Goal: Task Accomplishment & Management: Manage account settings

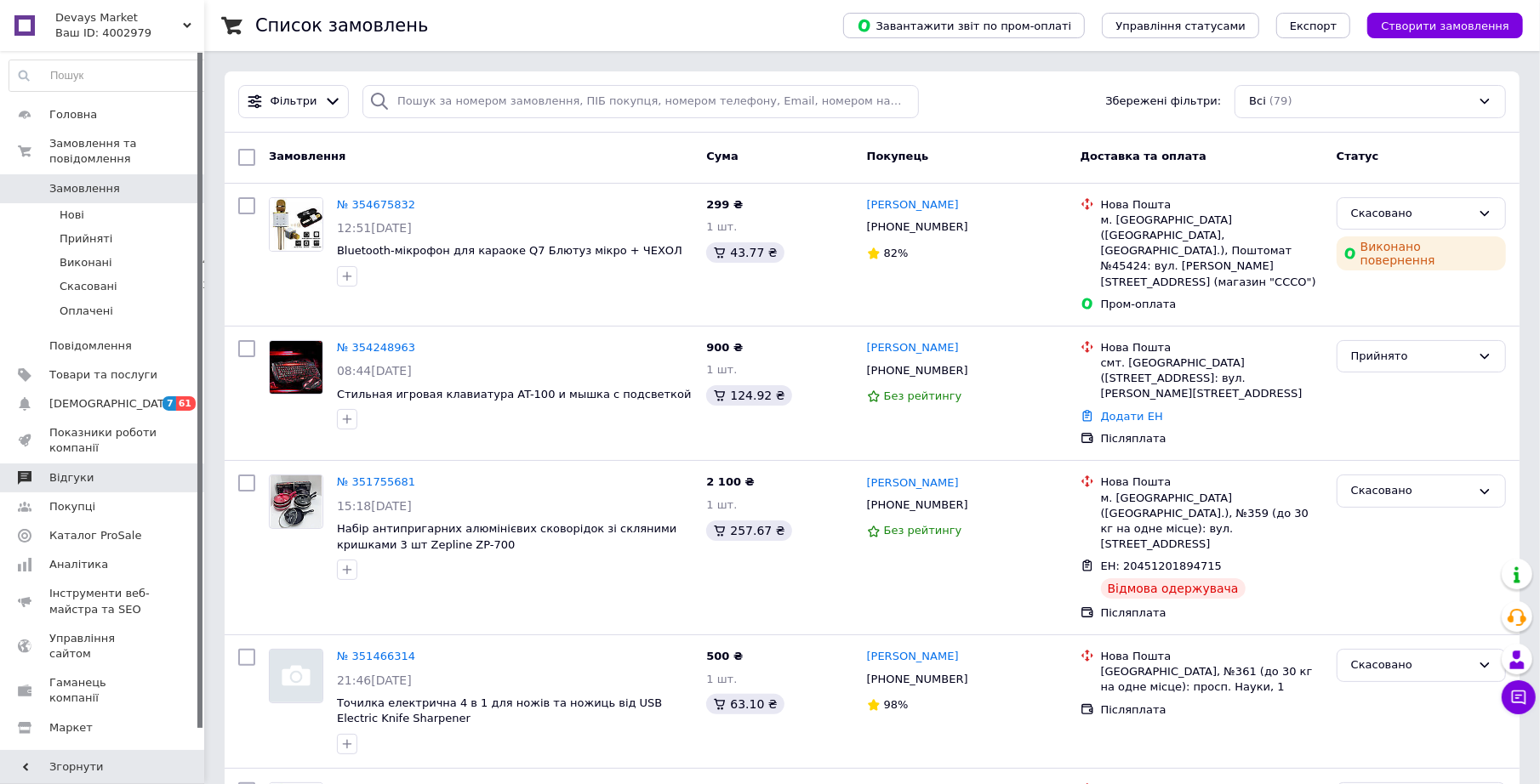
drag, startPoint x: 129, startPoint y: 478, endPoint x: 127, endPoint y: 462, distance: 16.1
click at [129, 472] on ul "Головна Замовлення та повідомлення Замовлення 0 Нові 0 Прийняті 2 Виконані 43 С…" at bounding box center [112, 465] width 224 height 730
click at [127, 470] on span "Відгуки" at bounding box center [104, 478] width 108 height 15
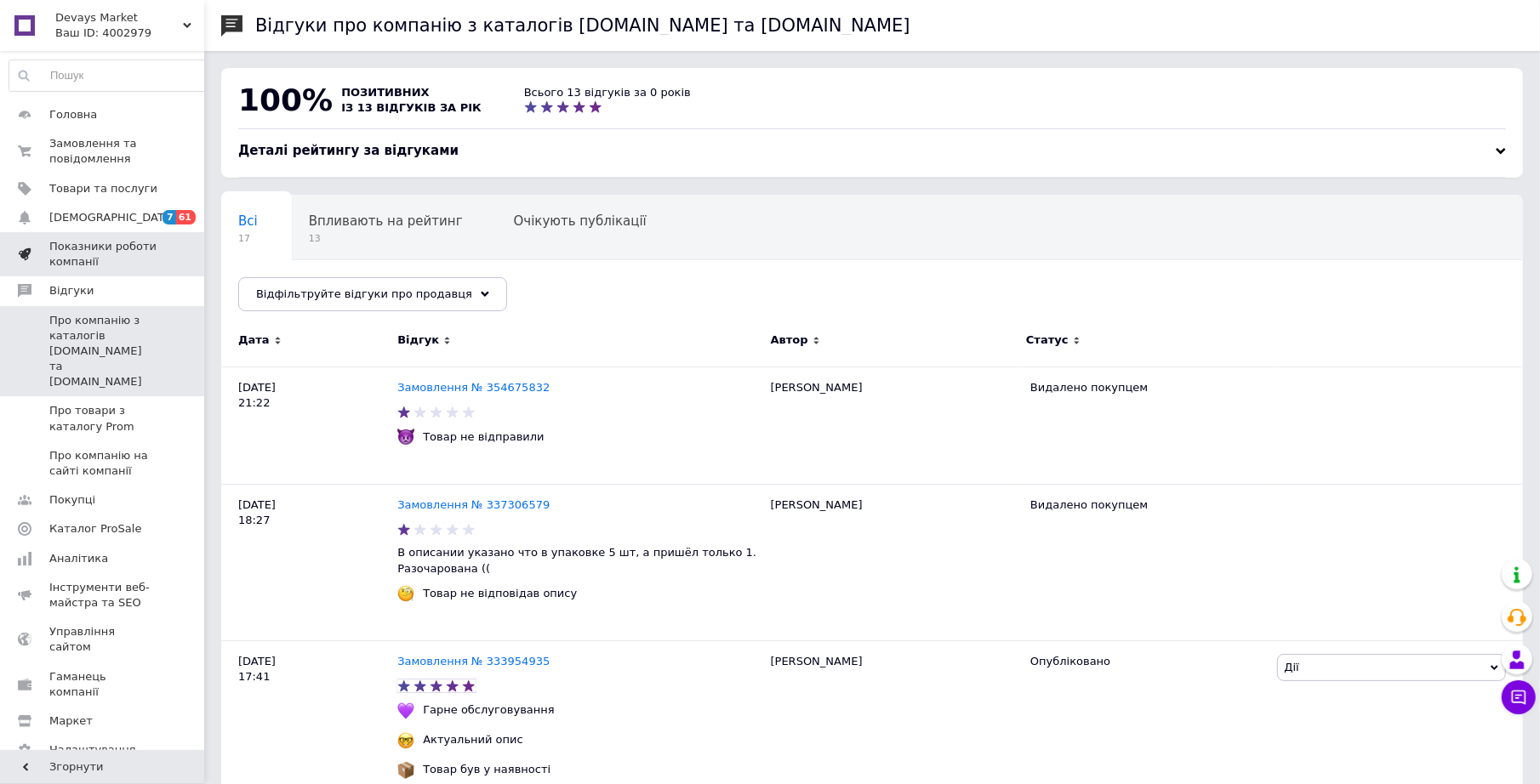
click at [126, 245] on span "Показники роботи компанії" at bounding box center [104, 254] width 108 height 31
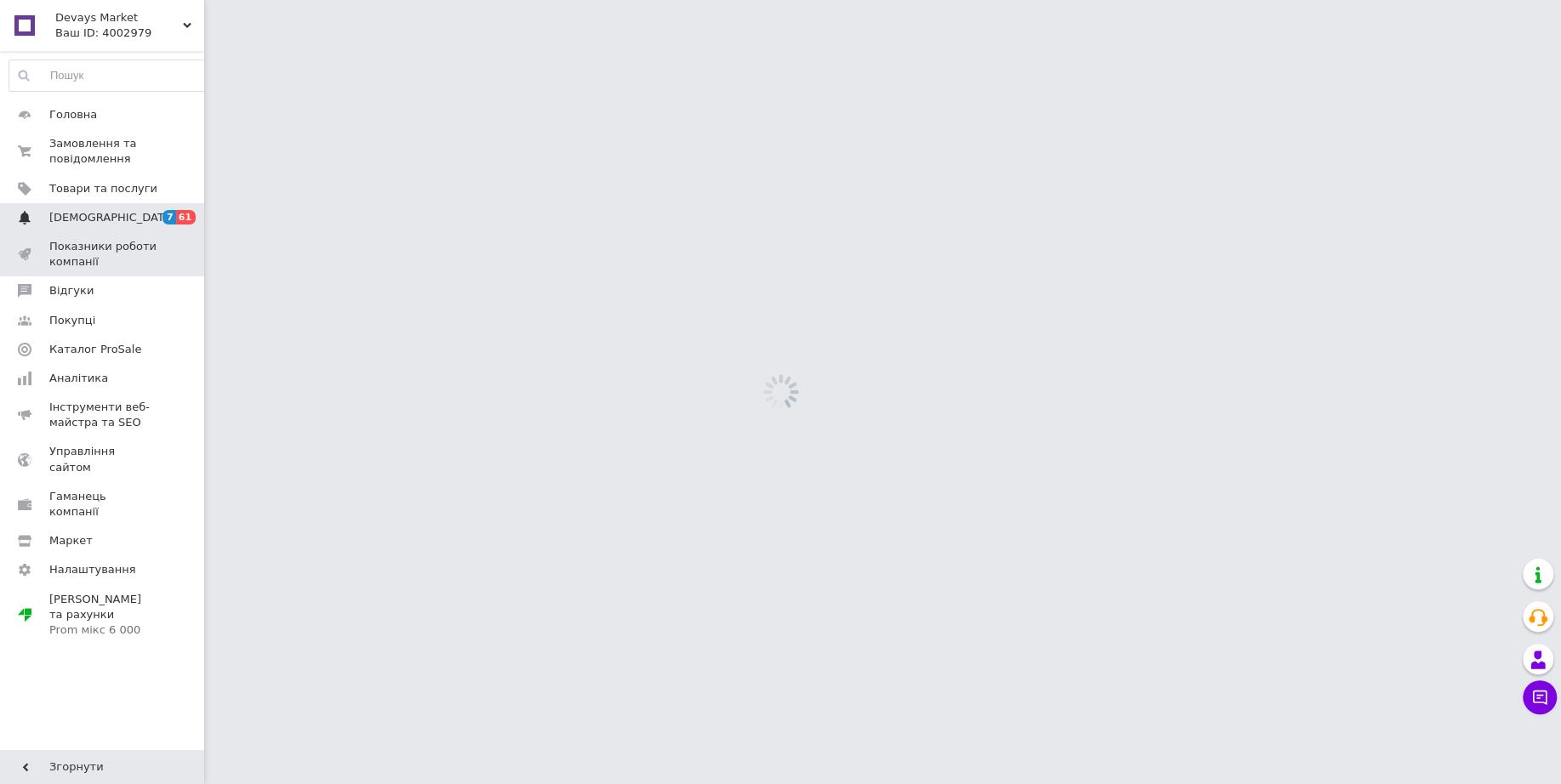
click at [129, 215] on span "[DEMOGRAPHIC_DATA]" at bounding box center [104, 217] width 108 height 15
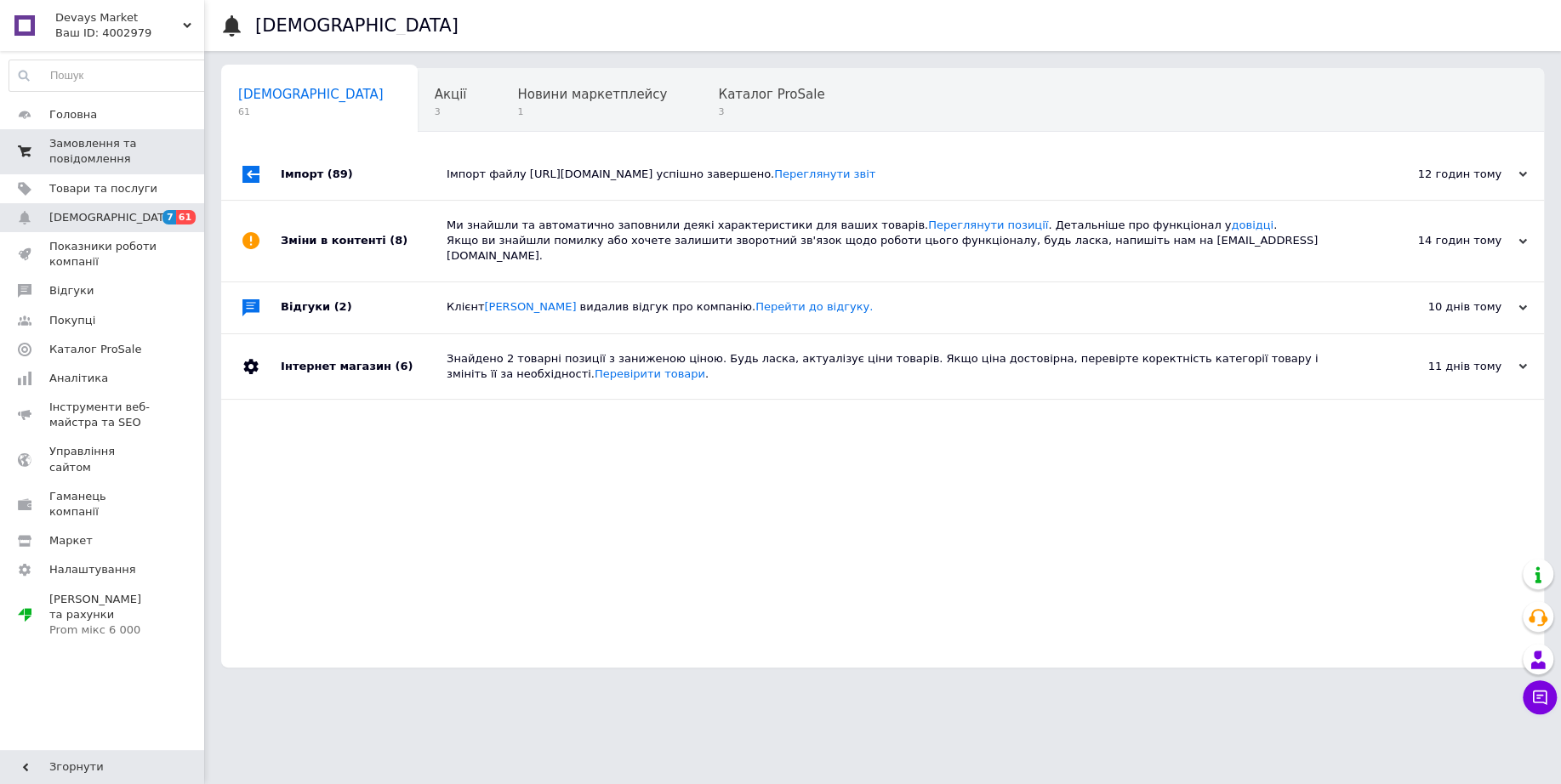
click at [172, 168] on link "Замовлення та повідомлення 0 0" at bounding box center [112, 150] width 224 height 44
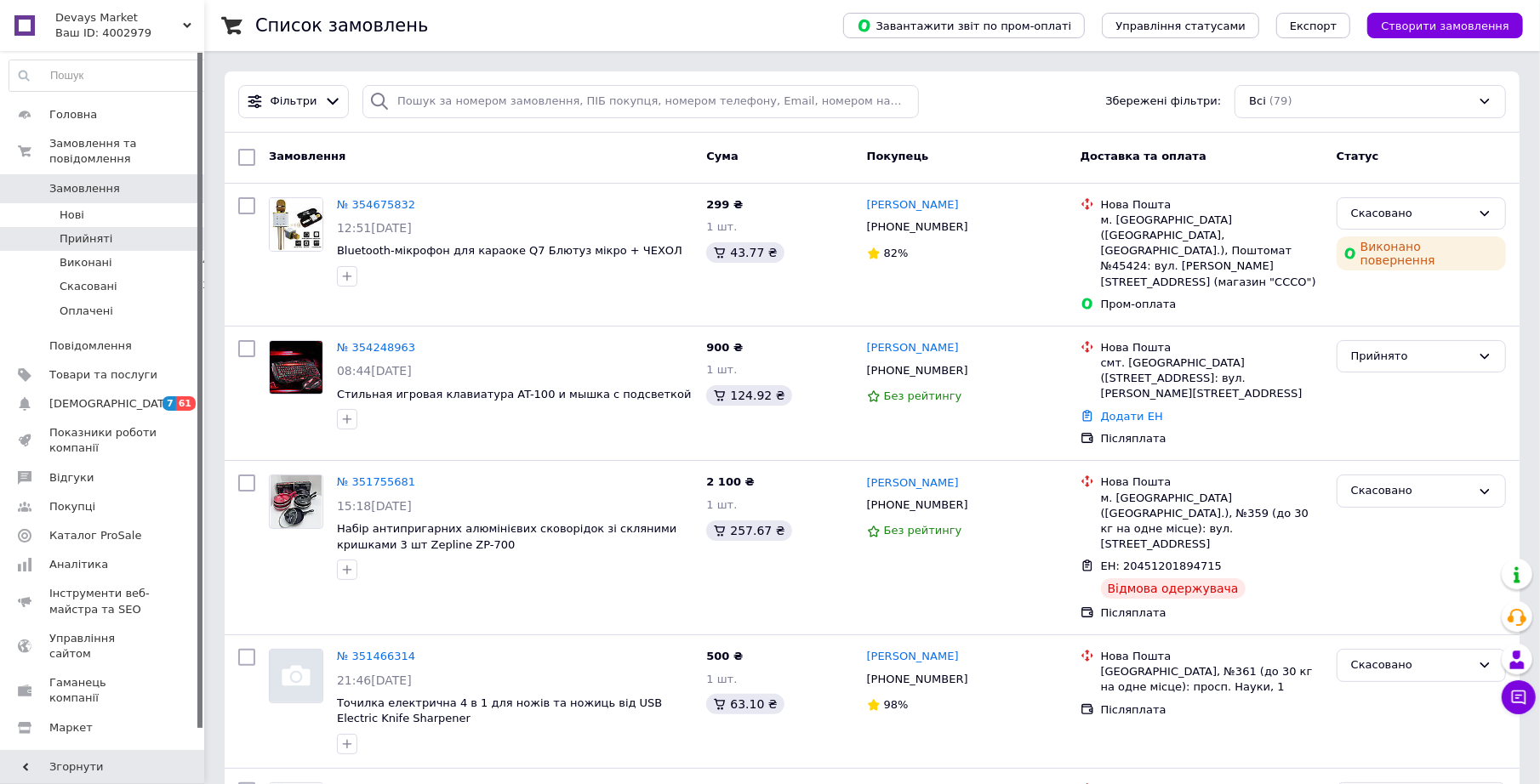
click at [116, 227] on li "Прийняті 2" at bounding box center [112, 239] width 224 height 24
